Goal: Ask a question

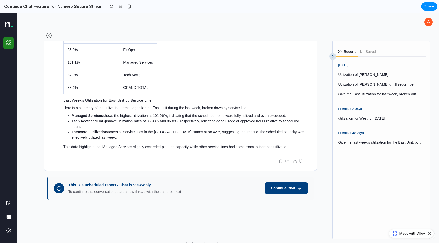
scroll to position [4, 0]
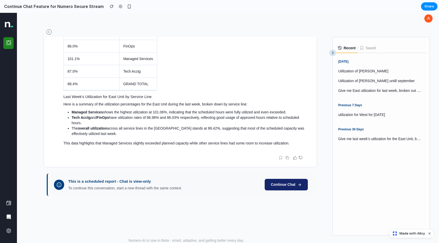
click at [288, 185] on button "Continue Chat" at bounding box center [285, 185] width 43 height 12
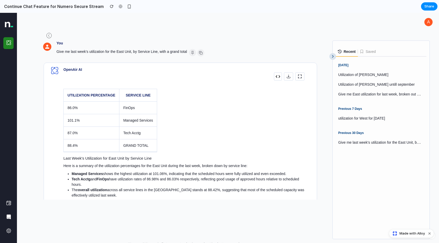
scroll to position [58, 0]
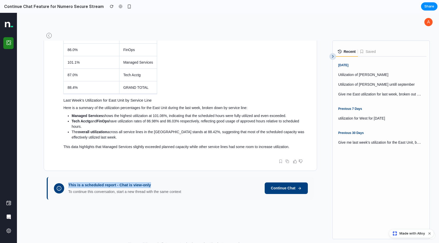
drag, startPoint x: 67, startPoint y: 182, endPoint x: 159, endPoint y: 182, distance: 91.8
click at [159, 182] on div "This is a scheduled report - Chat is view-only To continue this conversation, s…" at bounding box center [156, 188] width 204 height 12
copy div "This is a scheduled report - Chat is view-only"
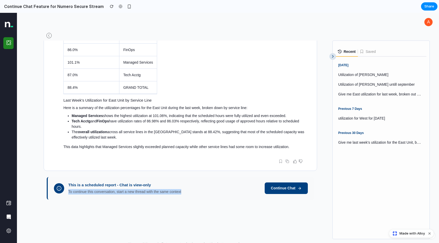
drag, startPoint x: 67, startPoint y: 193, endPoint x: 182, endPoint y: 196, distance: 115.2
click at [182, 196] on div "This is a scheduled report - Chat is view-only To continue this conversation, s…" at bounding box center [180, 188] width 267 height 23
copy div "To continue this conversation, start a new thread with the same context"
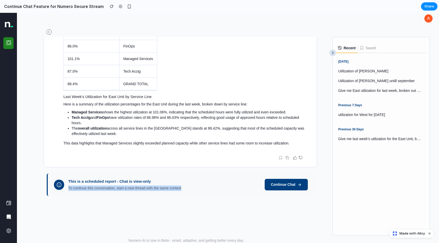
click at [258, 205] on div "You Give me last week's utilization for the East Unit, by Service Line, with a …" at bounding box center [183, 139] width 286 height 204
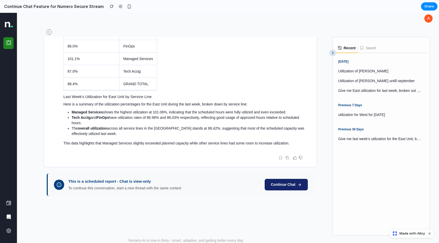
drag, startPoint x: 264, startPoint y: 183, endPoint x: 295, endPoint y: 186, distance: 30.9
click at [295, 186] on button "Continue Chat" at bounding box center [285, 185] width 43 height 12
drag, startPoint x: 256, startPoint y: 186, endPoint x: 300, endPoint y: 186, distance: 44.4
click at [300, 186] on div "This is a scheduled report - Chat is view-only To continue this conversation, s…" at bounding box center [180, 184] width 267 height 23
copy div "Continue Chat"
